Goal: Find specific page/section: Find specific page/section

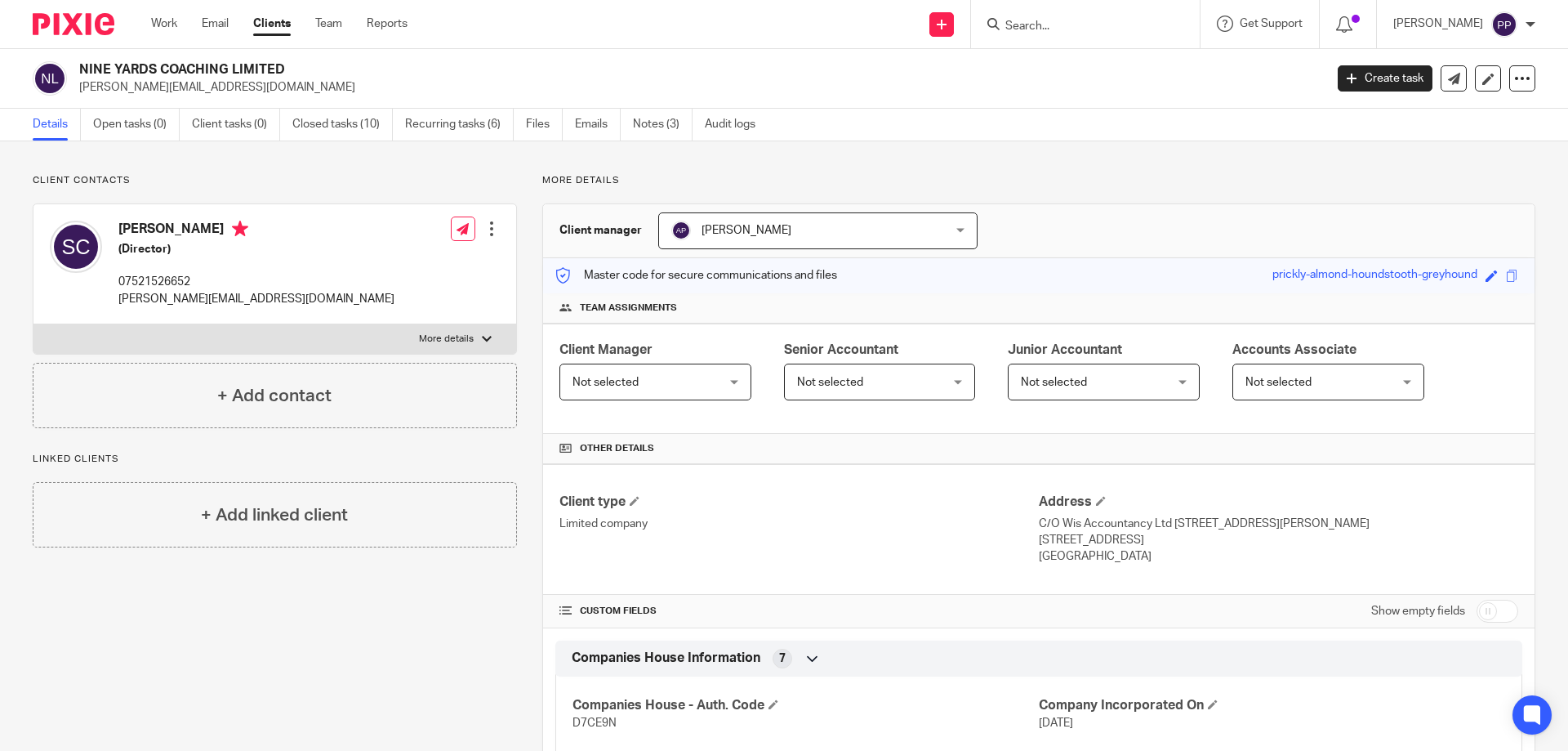
click at [1038, 21] on input "Search" at bounding box center [1077, 27] width 147 height 15
type input "Akd"
click button "submit" at bounding box center [0, 0] width 0 height 0
click at [1076, 70] on link at bounding box center [1139, 70] width 276 height 38
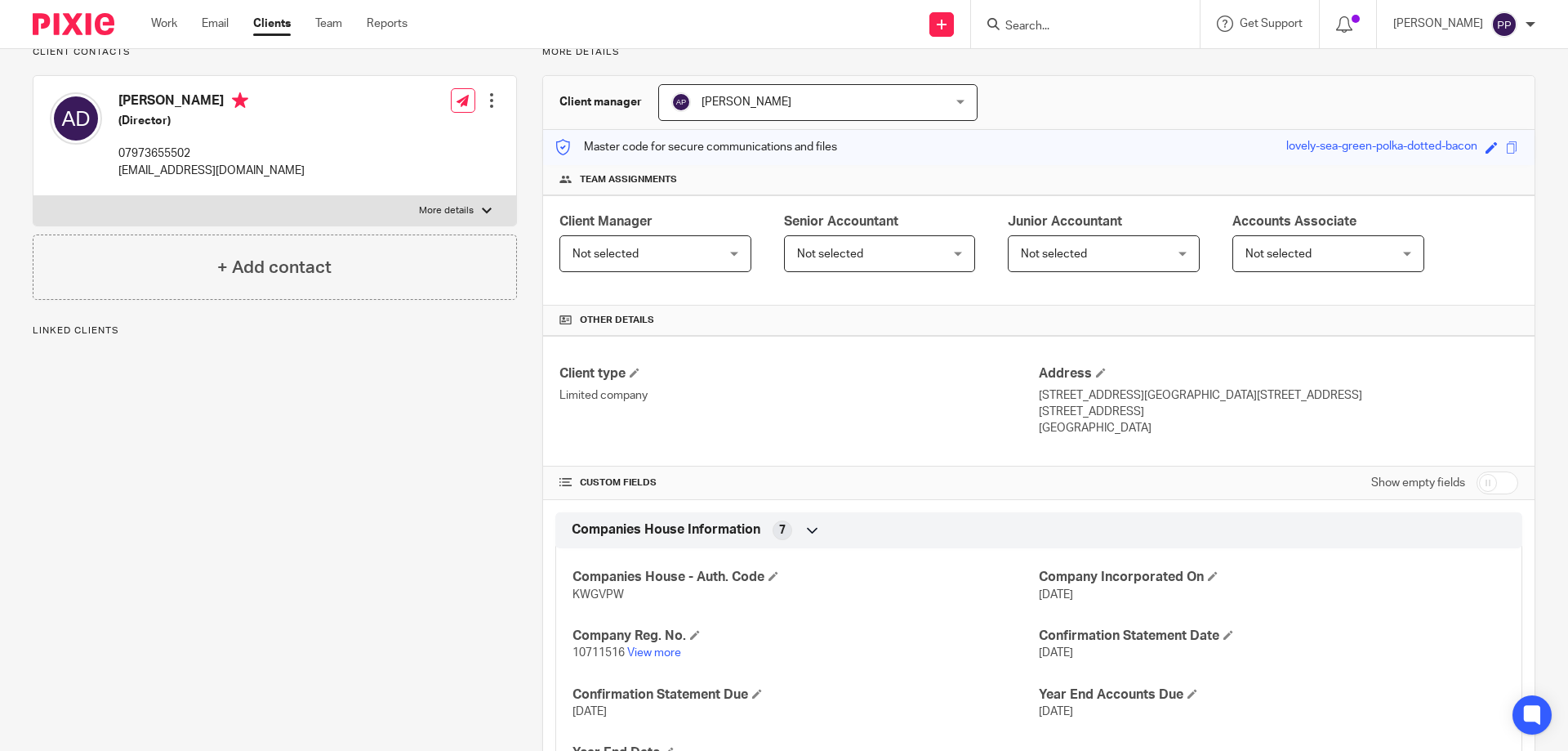
scroll to position [164, 0]
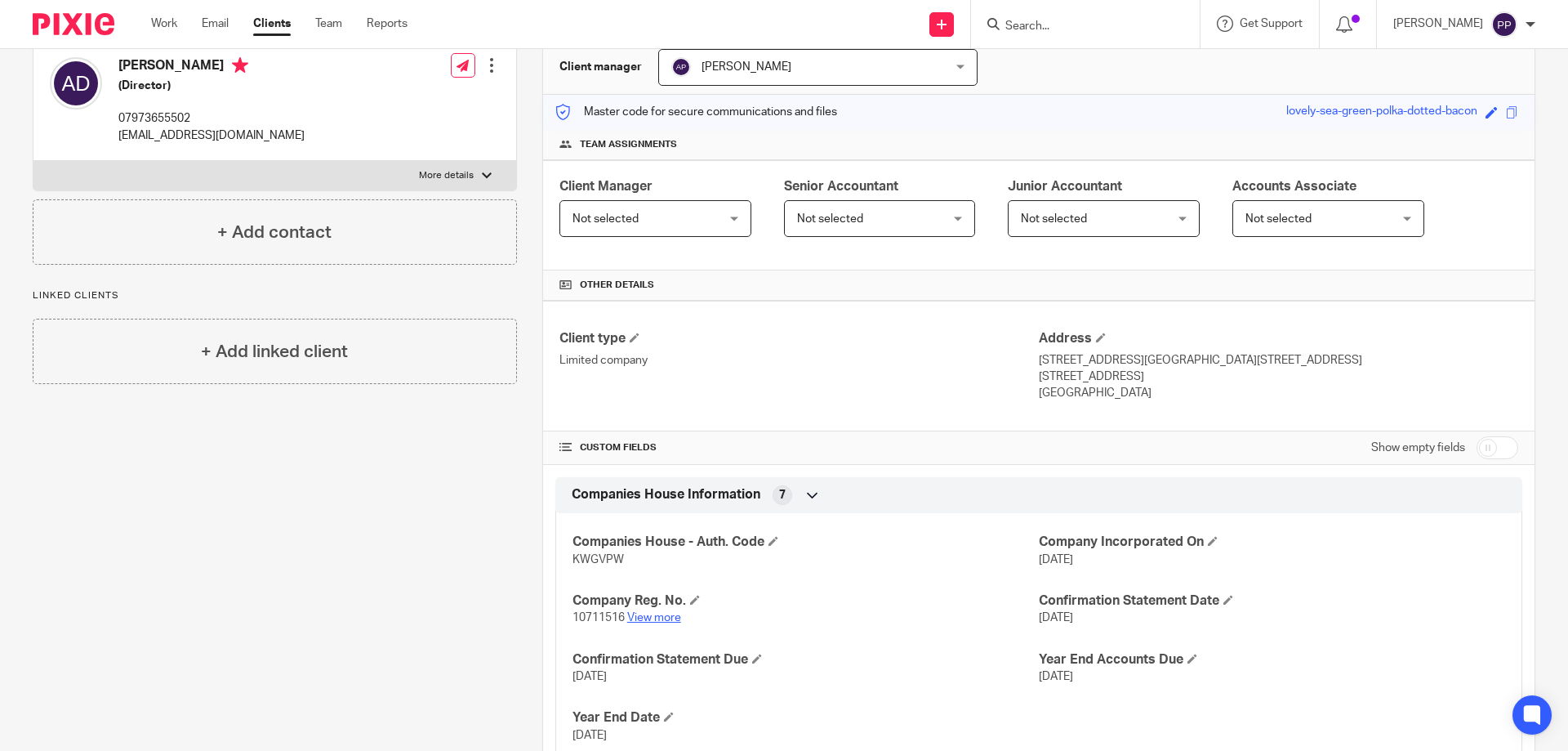
click at [657, 621] on link "View more" at bounding box center [654, 618] width 54 height 11
